Goal: Transaction & Acquisition: Purchase product/service

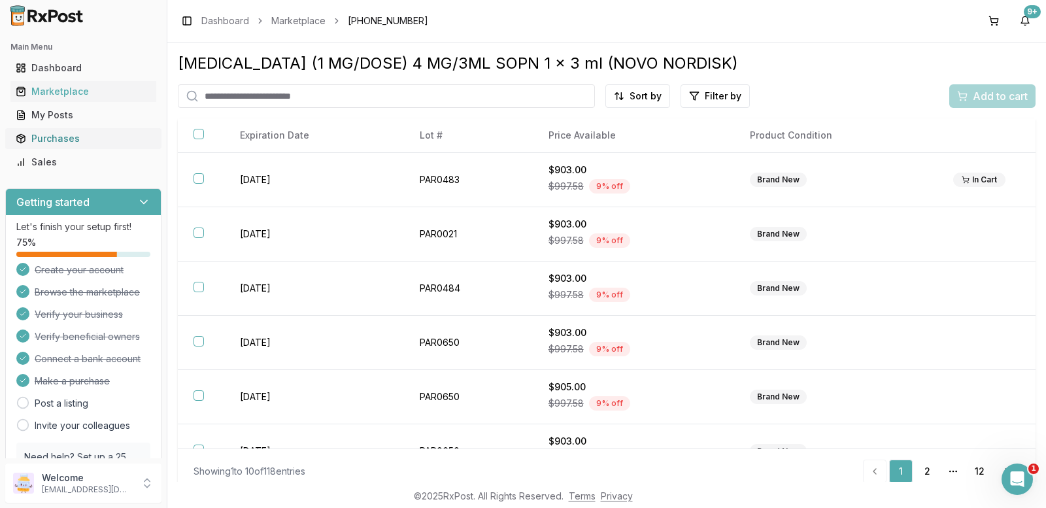
click at [52, 141] on div "Purchases" at bounding box center [83, 138] width 135 height 13
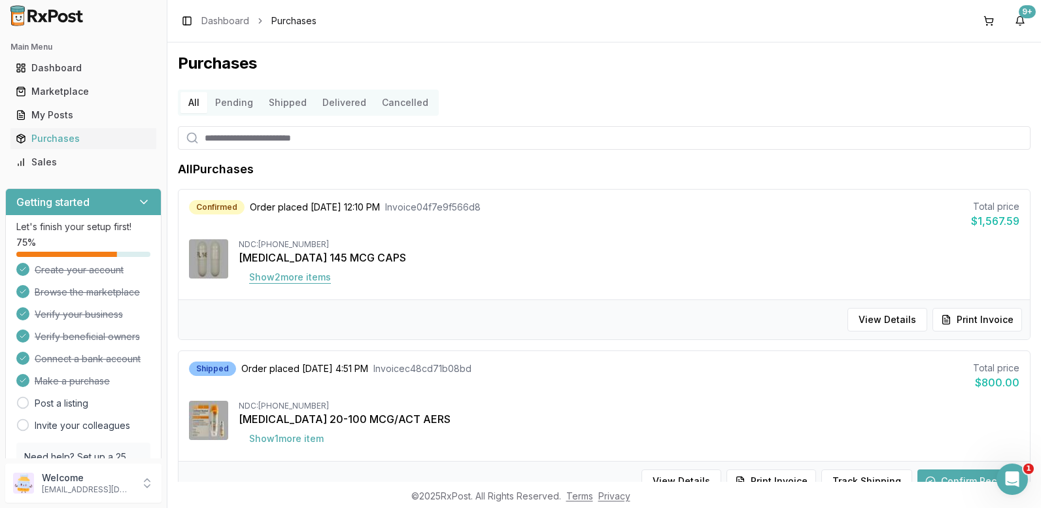
click at [284, 276] on button "Show 2 more item s" at bounding box center [290, 277] width 103 height 24
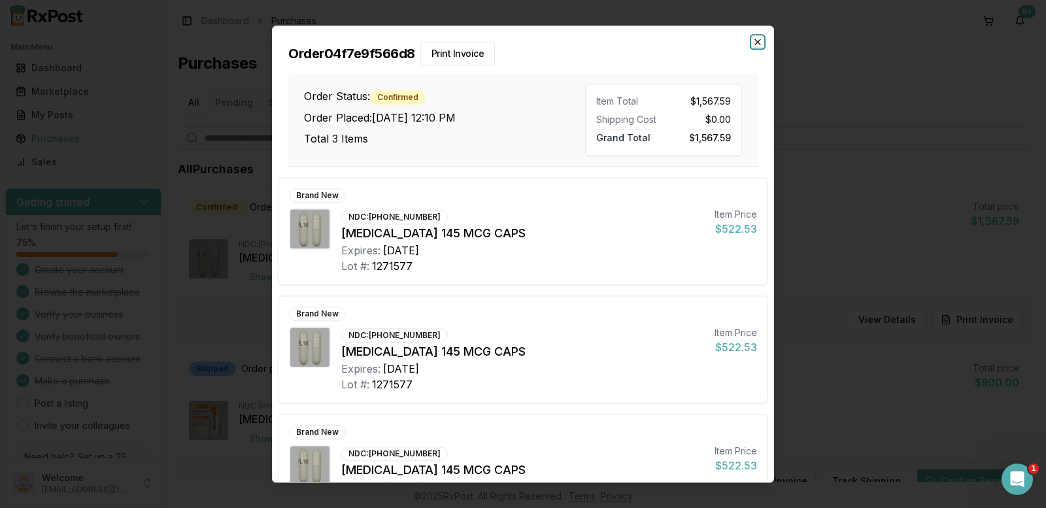
click at [755, 46] on icon "button" at bounding box center [757, 42] width 10 height 10
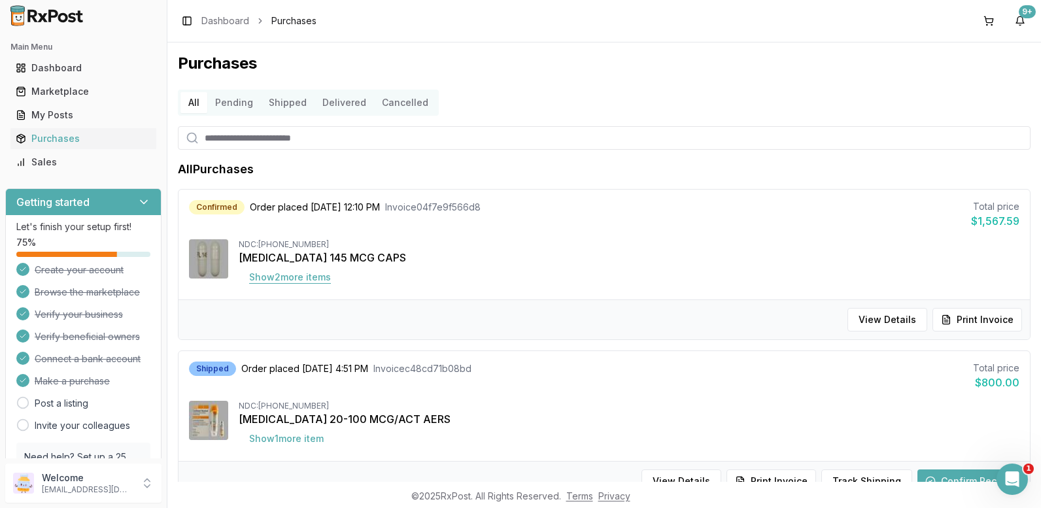
click at [293, 278] on button "Show 2 more item s" at bounding box center [290, 277] width 103 height 24
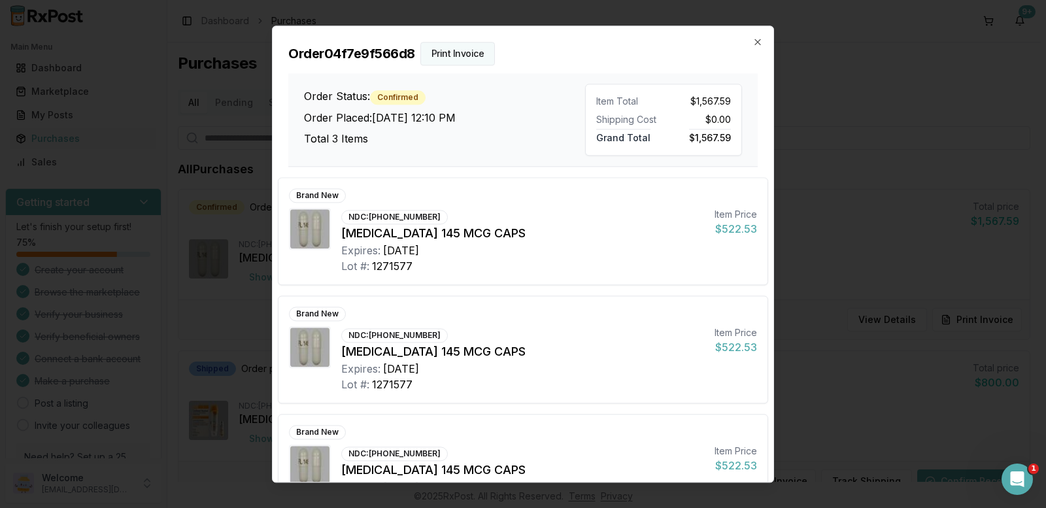
click at [452, 54] on button "Print Invoice" at bounding box center [457, 54] width 75 height 24
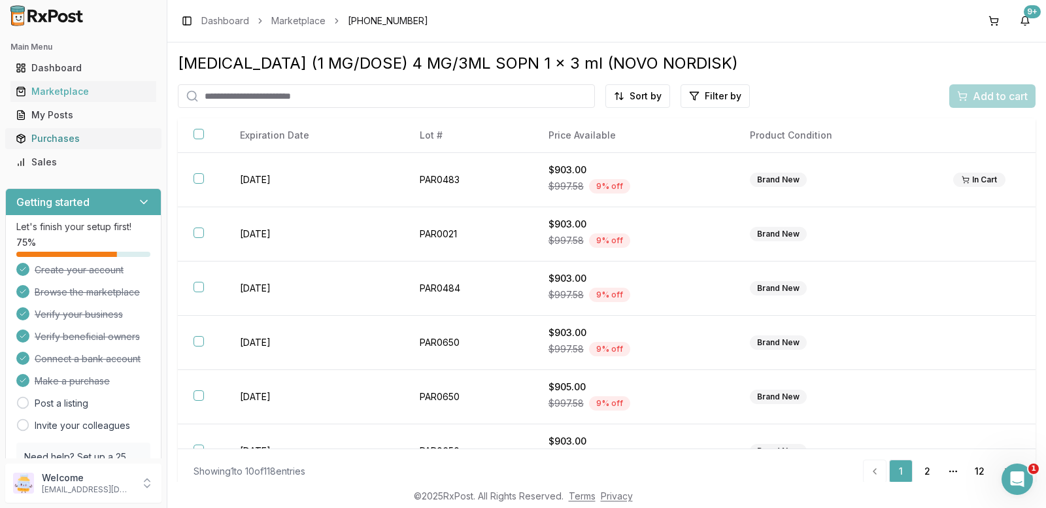
click at [65, 139] on div "Purchases" at bounding box center [83, 138] width 135 height 13
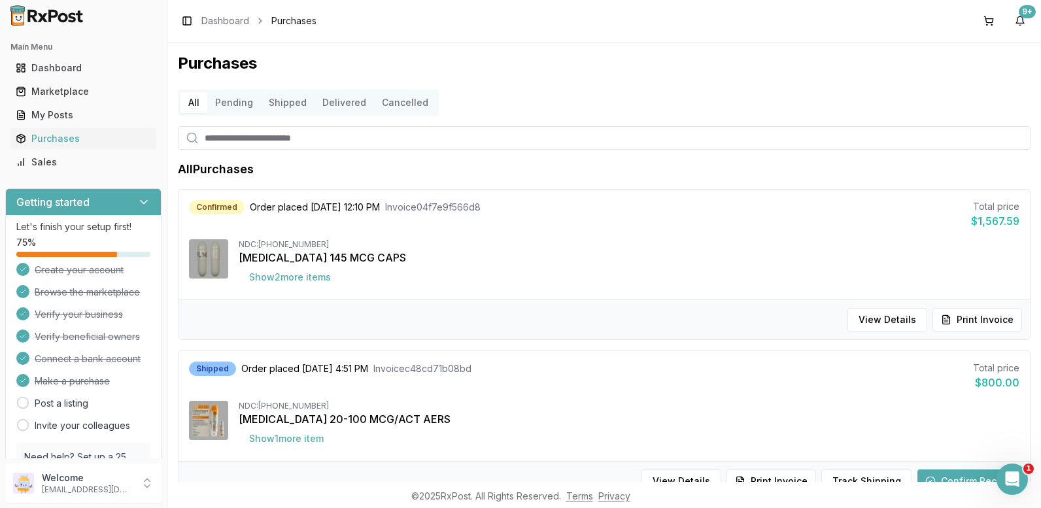
click at [240, 101] on button "Pending" at bounding box center [234, 102] width 54 height 21
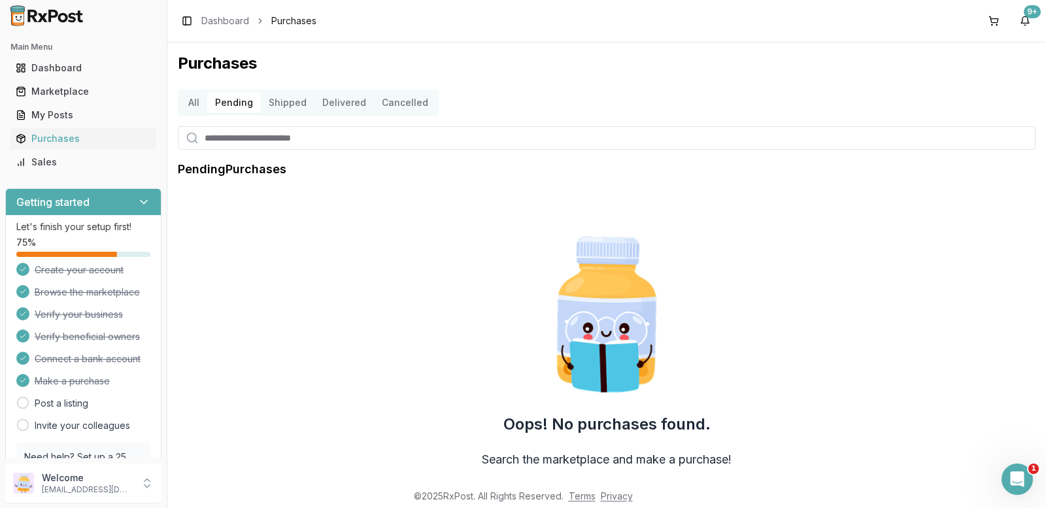
click at [199, 103] on button "All" at bounding box center [193, 102] width 27 height 21
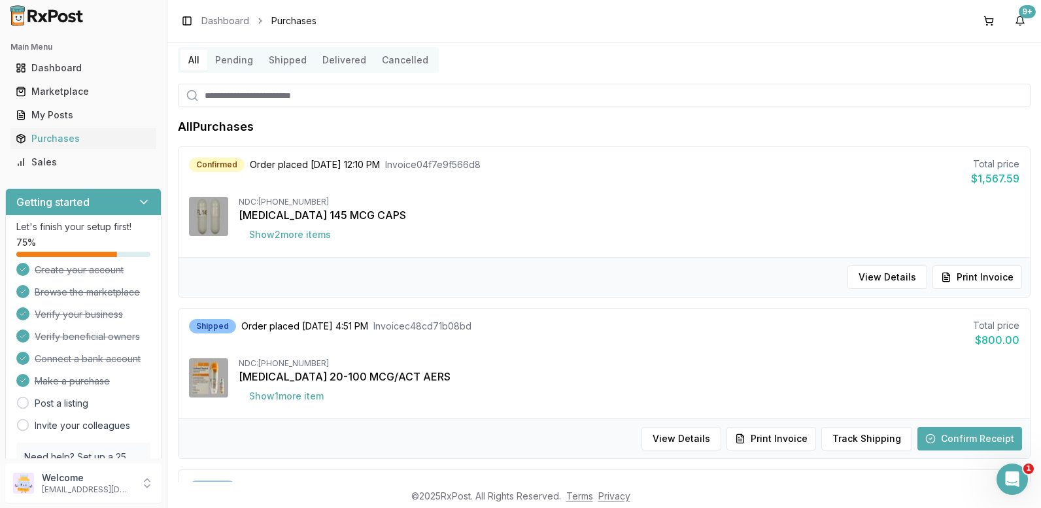
scroll to position [65, 0]
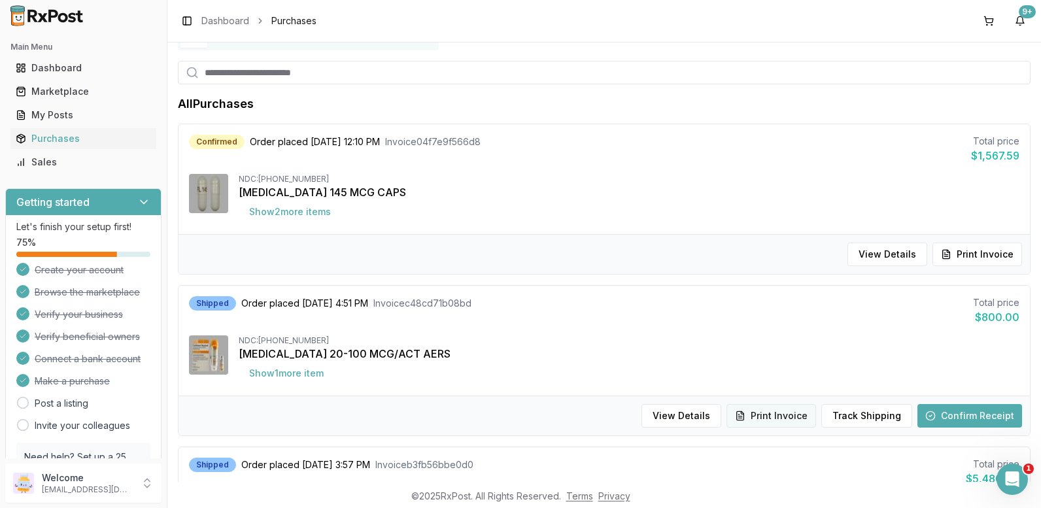
click at [771, 416] on button "Print Invoice" at bounding box center [771, 416] width 90 height 24
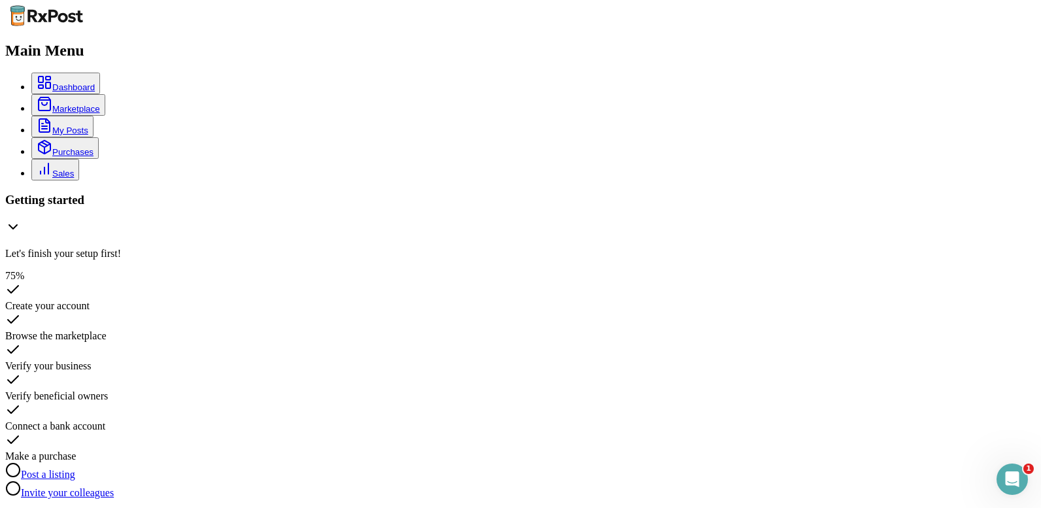
click at [71, 96] on div "Marketplace" at bounding box center [68, 105] width 63 height 18
type input "******"
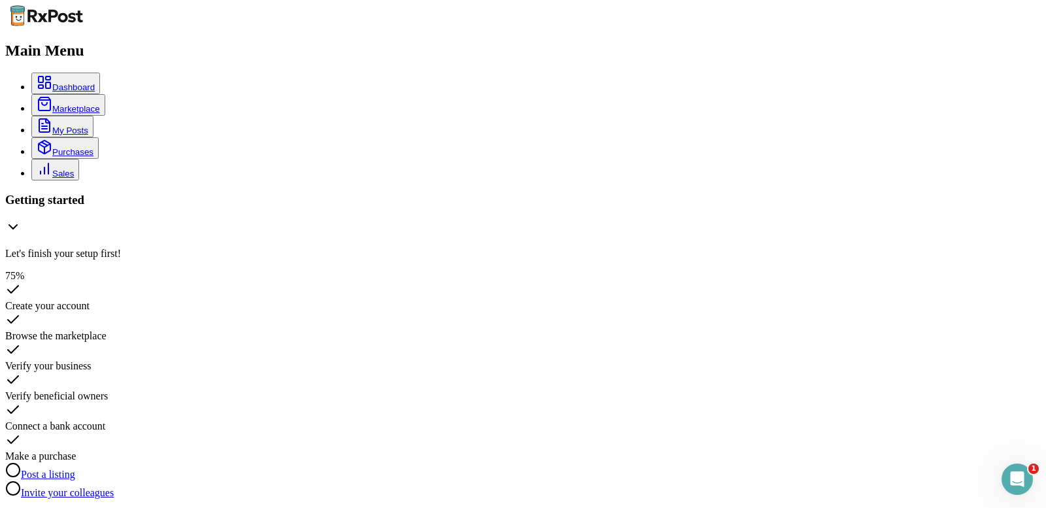
type input "*******"
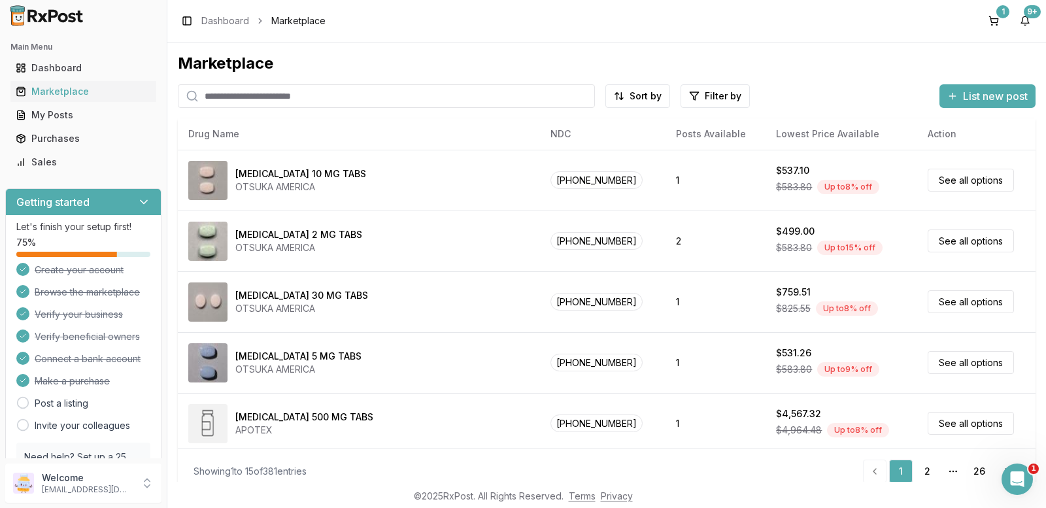
click at [280, 100] on input "search" at bounding box center [386, 96] width 417 height 24
type input "*******"
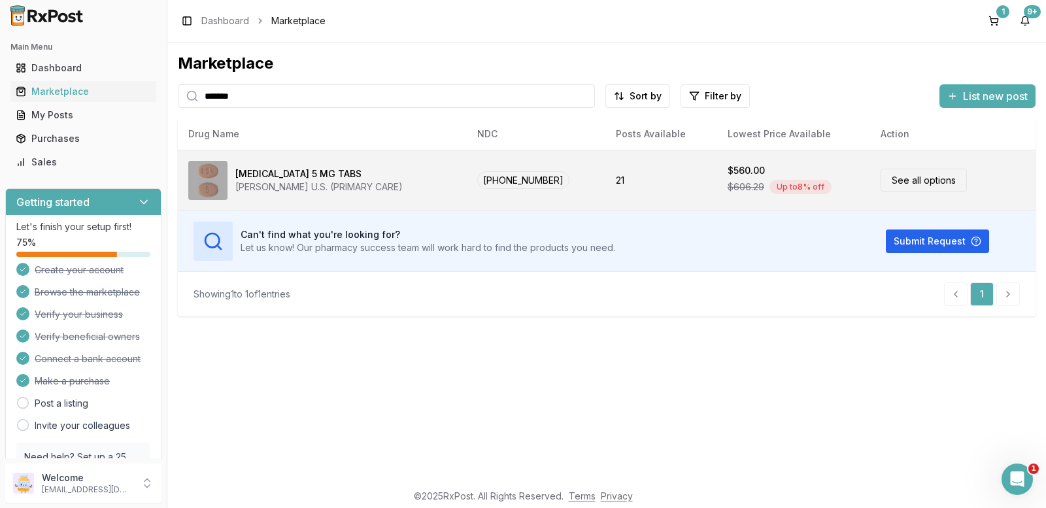
click at [919, 178] on link "See all options" at bounding box center [923, 180] width 86 height 23
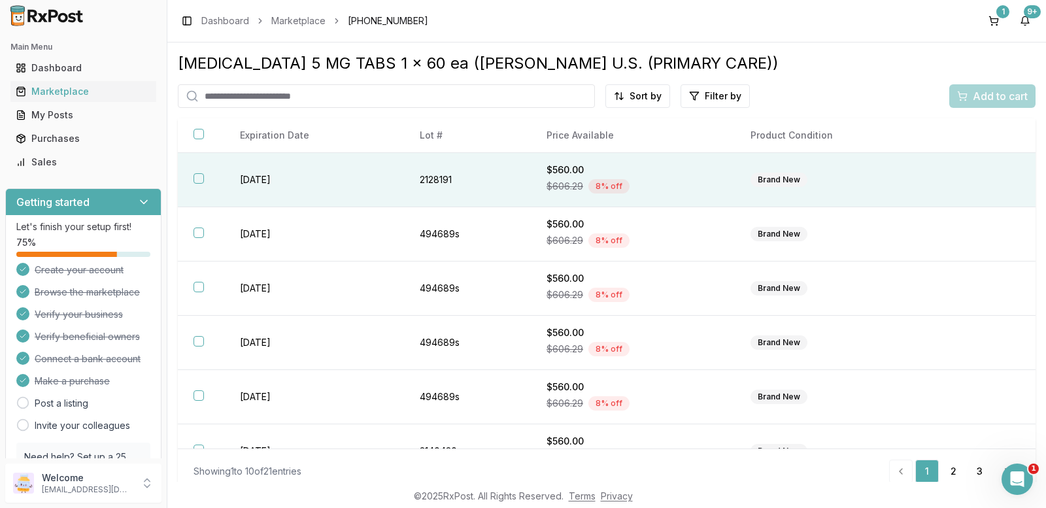
click at [780, 180] on div "Brand New" at bounding box center [778, 180] width 57 height 14
click at [988, 94] on span "Add to cart" at bounding box center [1000, 96] width 55 height 16
